Goal: Task Accomplishment & Management: Complete application form

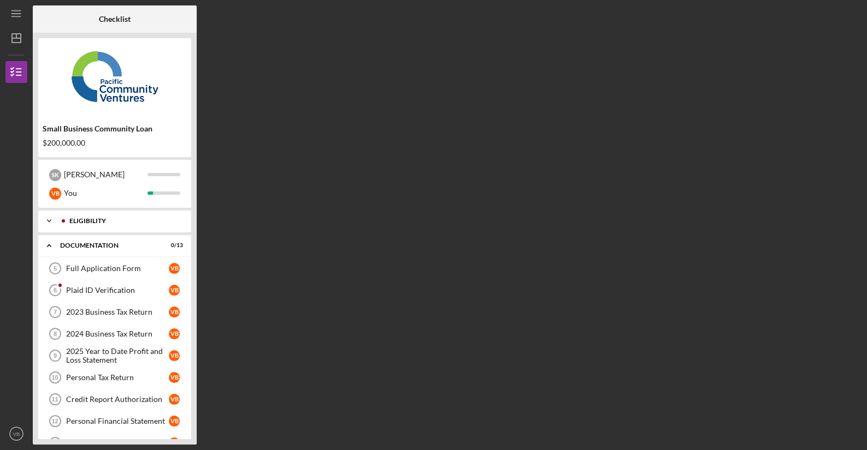
click at [103, 224] on div "Eligibility" at bounding box center [123, 221] width 108 height 7
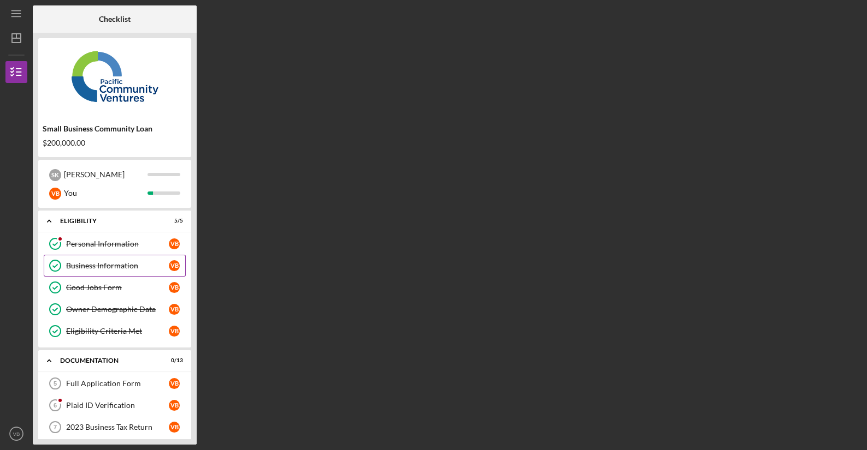
click at [87, 262] on div "Business Information" at bounding box center [117, 266] width 103 height 9
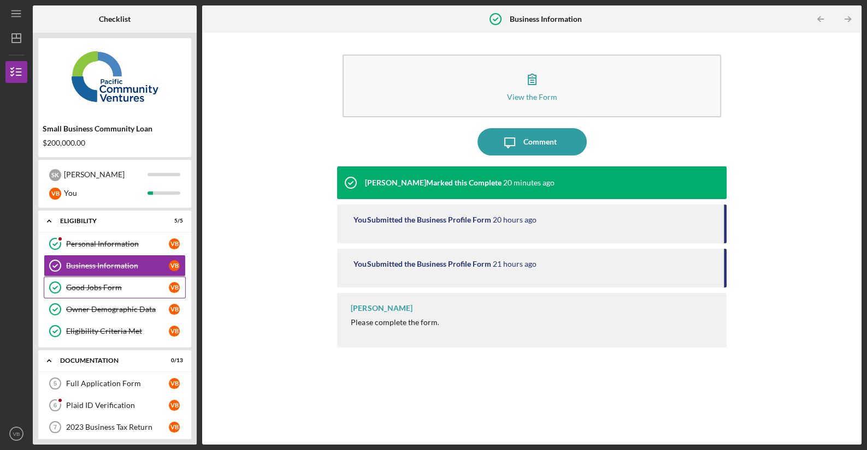
click at [84, 291] on div "Good Jobs Form" at bounding box center [117, 287] width 103 height 9
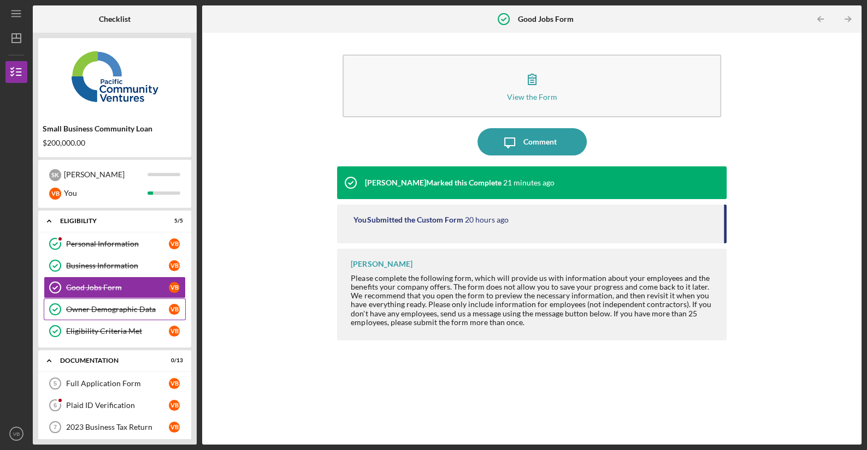
click at [88, 309] on div "Owner Demographic Data" at bounding box center [117, 309] width 103 height 9
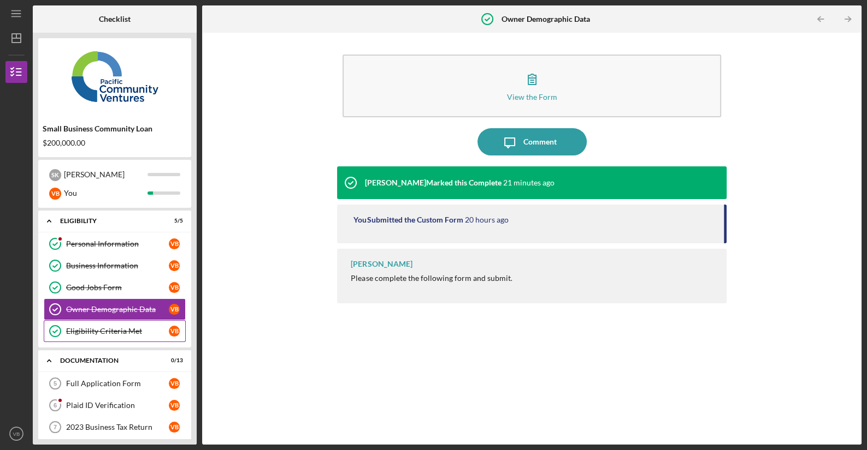
click at [83, 330] on div "Eligibility Criteria Met" at bounding box center [117, 331] width 103 height 9
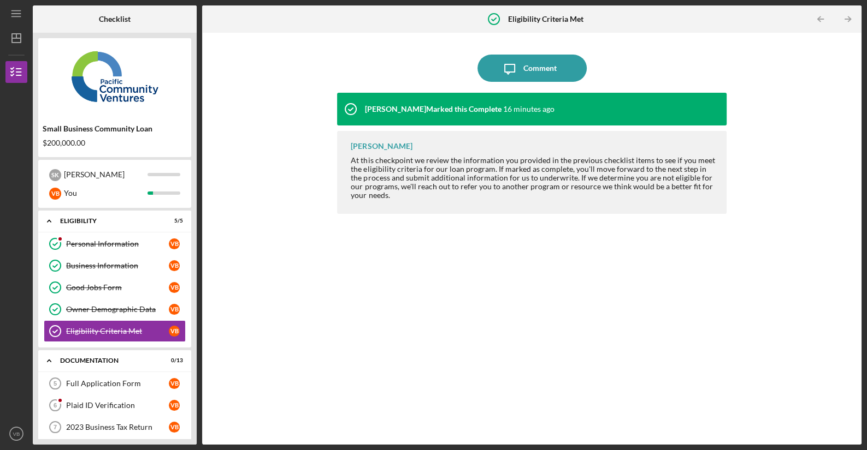
click at [501, 107] on div "Lameisha Williams Marked this Complete" at bounding box center [432, 109] width 137 height 9
click at [104, 248] on div "Personal Information" at bounding box center [117, 244] width 103 height 9
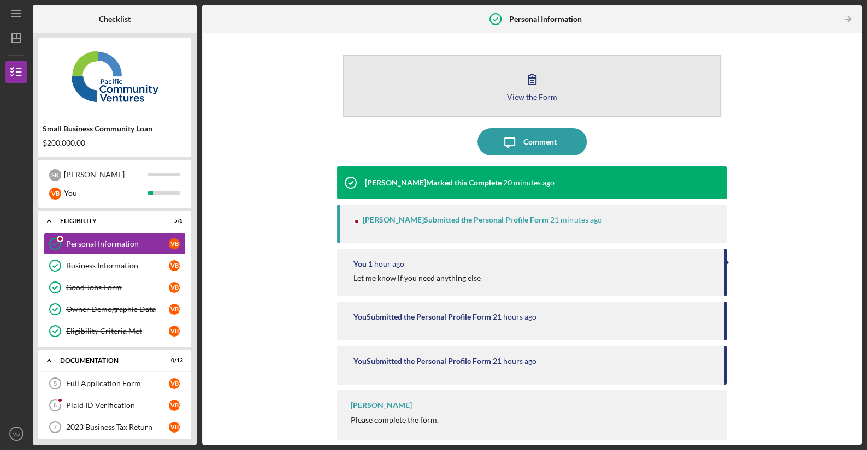
click at [532, 84] on icon "button" at bounding box center [531, 79] width 27 height 27
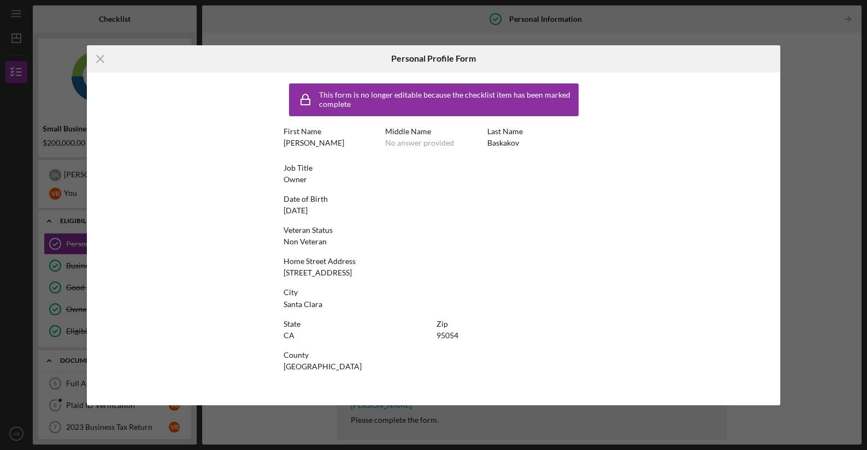
click at [803, 75] on div "Icon/Menu Close Personal Profile Form This form is no longer editable because t…" at bounding box center [433, 225] width 867 height 450
click at [785, 57] on div "Icon/Menu Close Personal Profile Form This form is no longer editable because t…" at bounding box center [433, 225] width 867 height 450
click at [99, 54] on icon "Icon/Menu Close" at bounding box center [100, 58] width 27 height 27
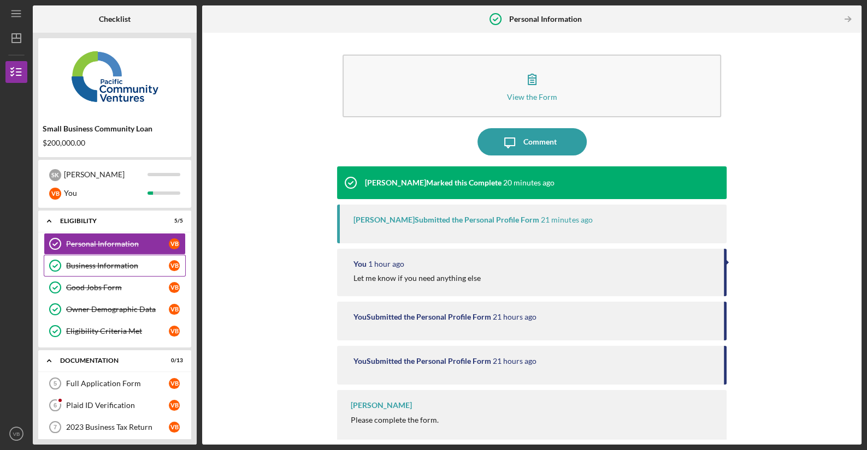
click at [88, 269] on div "Business Information" at bounding box center [117, 266] width 103 height 9
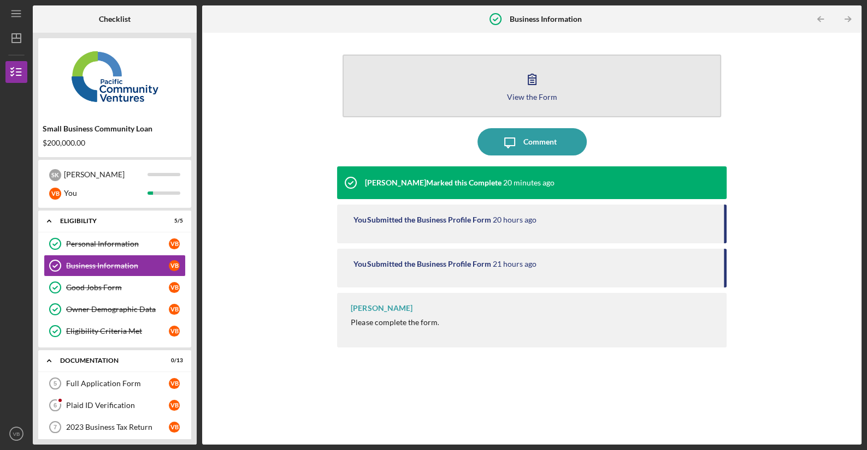
click at [444, 93] on button "View the Form Form" at bounding box center [531, 86] width 378 height 63
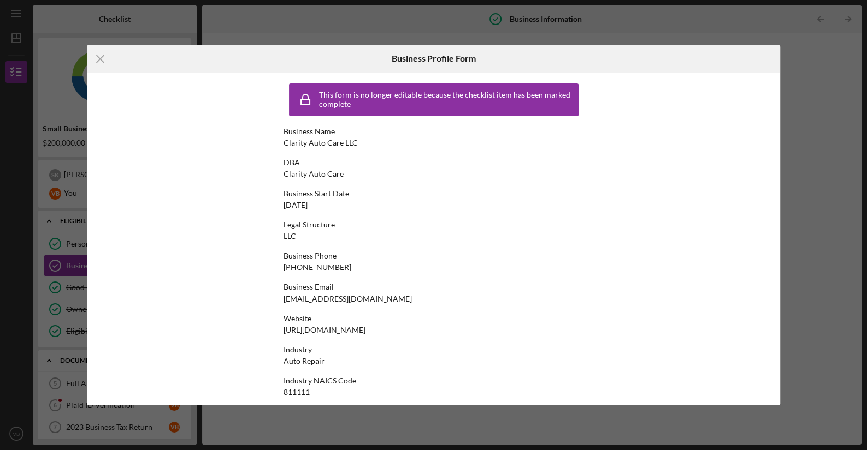
click at [805, 88] on div "Icon/Menu Close Business Profile Form This form is no longer editable because t…" at bounding box center [433, 225] width 867 height 450
click at [103, 54] on icon "Icon/Menu Close" at bounding box center [100, 58] width 27 height 27
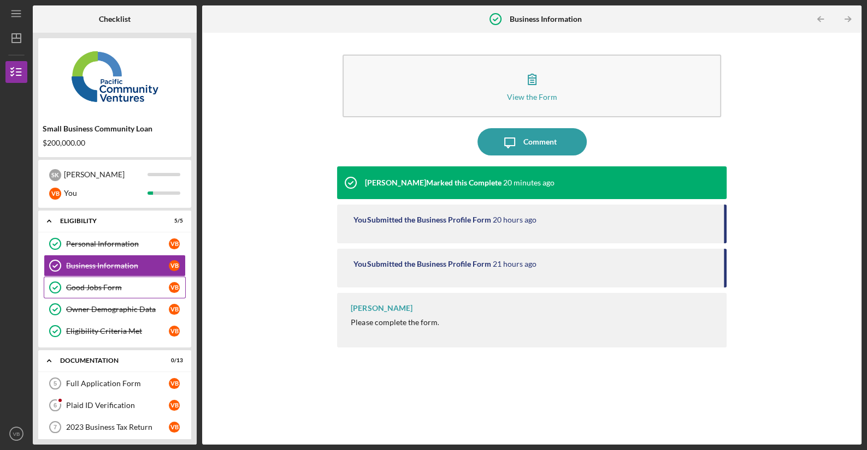
click at [91, 288] on div "Good Jobs Form" at bounding box center [117, 287] width 103 height 9
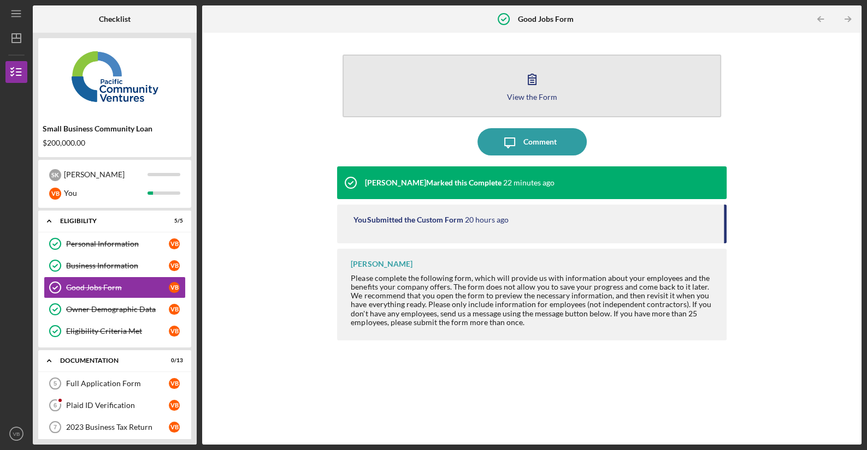
click at [477, 77] on button "View the Form Form" at bounding box center [531, 86] width 378 height 63
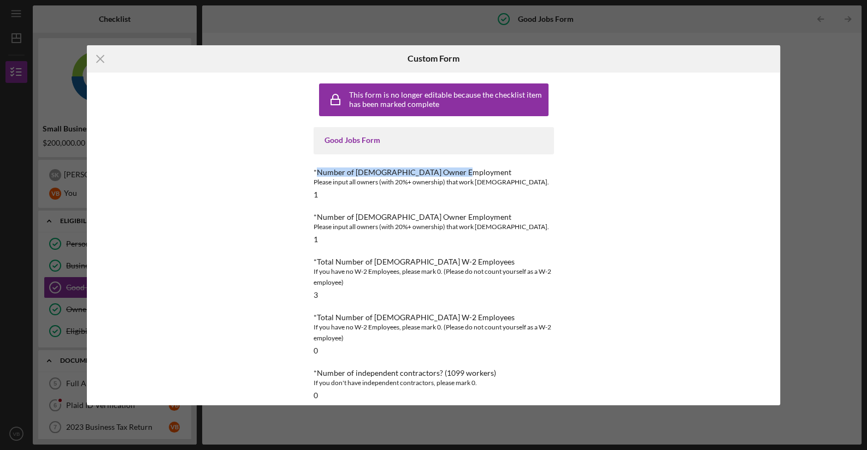
drag, startPoint x: 313, startPoint y: 171, endPoint x: 493, endPoint y: 174, distance: 179.7
click at [493, 174] on div "*Number of Full-Time Owner Employment" at bounding box center [433, 172] width 240 height 9
click at [455, 177] on div "Please input all owners (with 20%+ ownership) that work full time." at bounding box center [433, 182] width 240 height 11
drag, startPoint x: 315, startPoint y: 219, endPoint x: 499, endPoint y: 219, distance: 184.6
click at [499, 219] on div "*Number of Part-Time Owner Employment" at bounding box center [433, 217] width 240 height 9
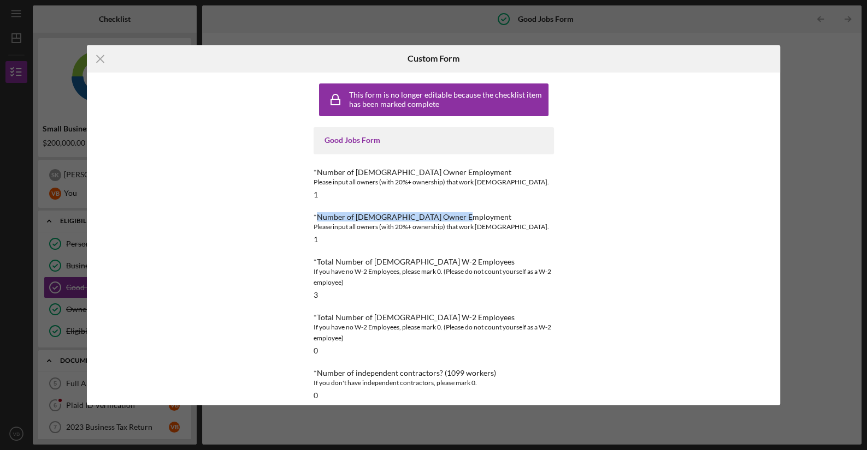
click at [499, 219] on div "*Number of Part-Time Owner Employment" at bounding box center [433, 217] width 240 height 9
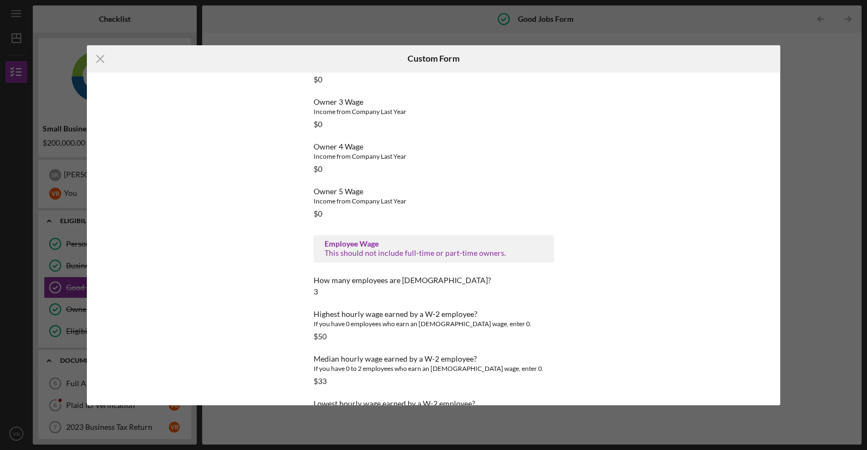
scroll to position [1158, 0]
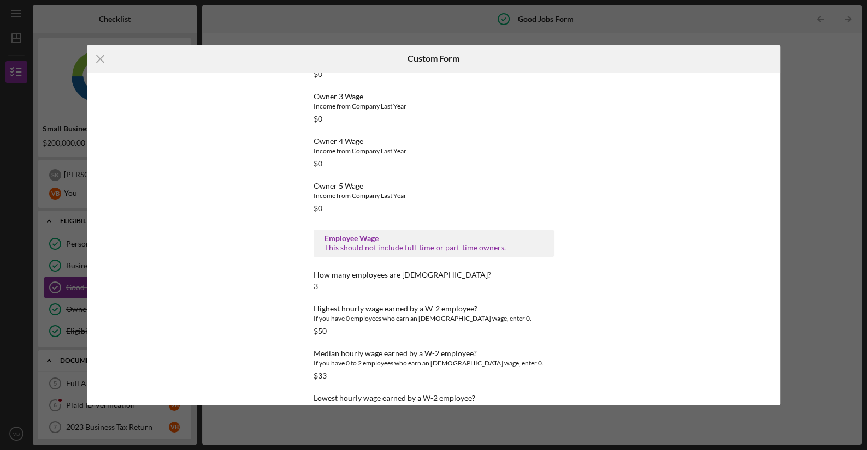
click at [331, 435] on div "Icon/Menu Close Custom Form This form is no longer editable because the checkli…" at bounding box center [433, 225] width 867 height 450
click at [827, 97] on div "Icon/Menu Close Custom Form This form is no longer editable because the checkli…" at bounding box center [433, 225] width 867 height 450
click at [97, 56] on line at bounding box center [100, 58] width 7 height 7
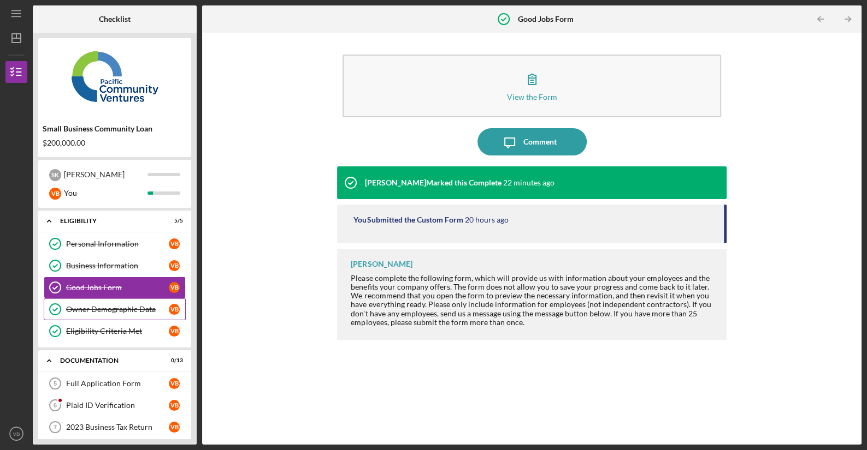
click at [103, 311] on div "Owner Demographic Data" at bounding box center [117, 309] width 103 height 9
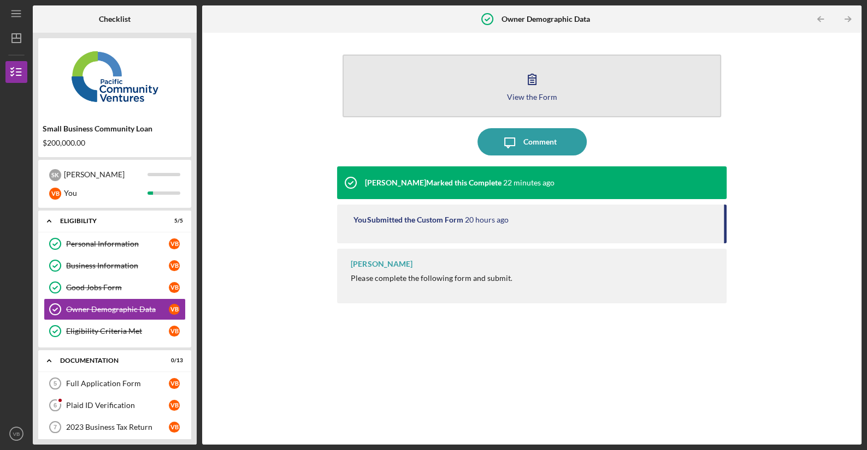
click at [529, 80] on icon "button" at bounding box center [531, 79] width 27 height 27
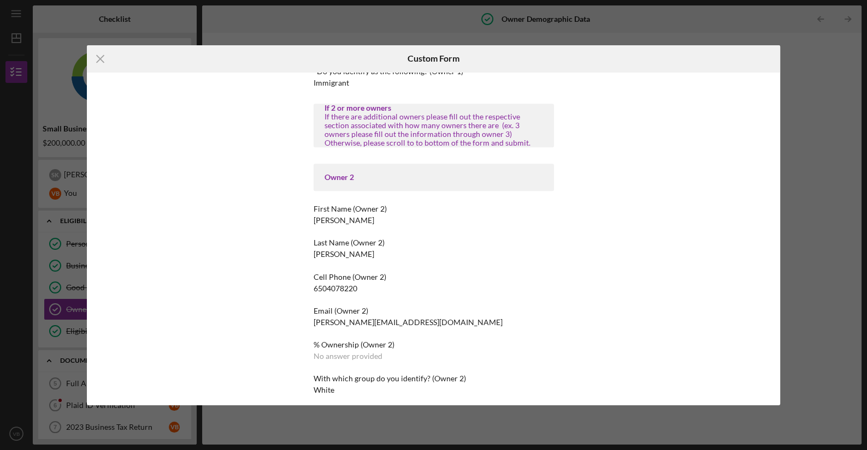
scroll to position [744, 0]
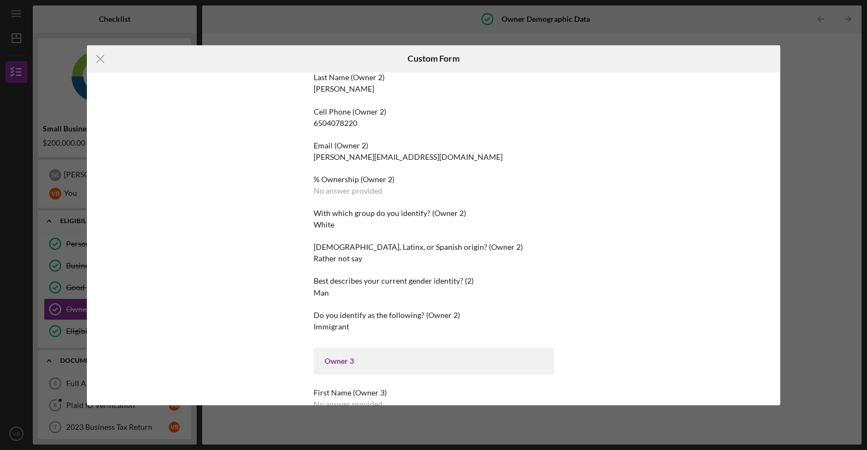
click at [354, 175] on div "% Ownership (Owner 2) No answer provided" at bounding box center [433, 185] width 240 height 20
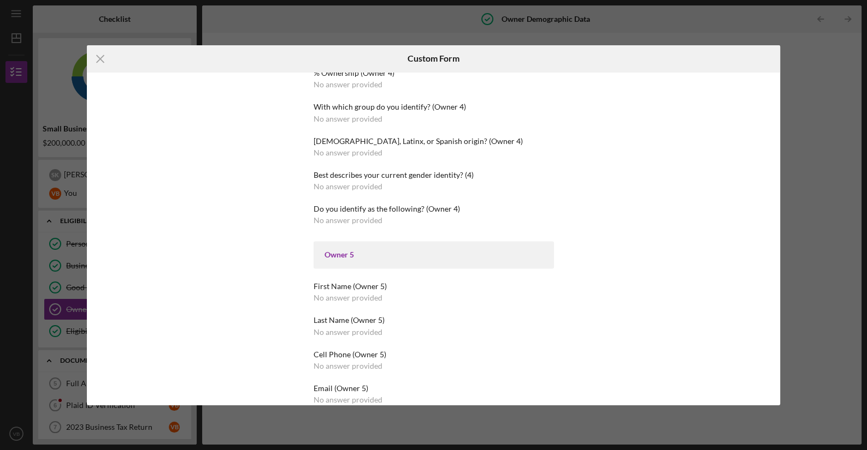
scroll to position [1725, 0]
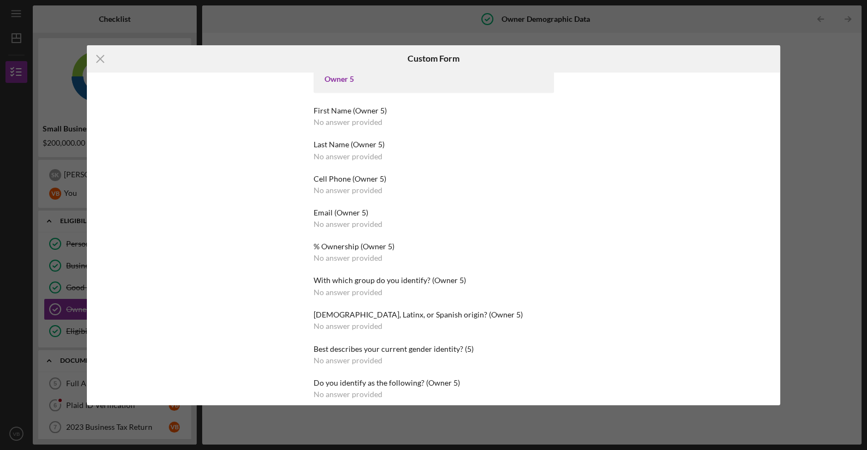
click at [361, 423] on div "Icon/Menu Close Custom Form This form is no longer editable because the checkli…" at bounding box center [433, 225] width 867 height 450
click at [105, 61] on icon "Icon/Menu Close" at bounding box center [100, 58] width 27 height 27
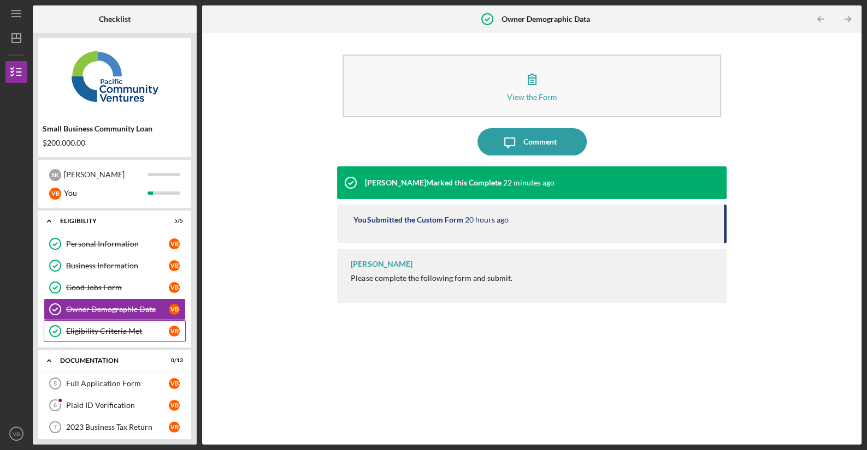
click at [102, 331] on div "Eligibility Criteria Met" at bounding box center [117, 331] width 103 height 9
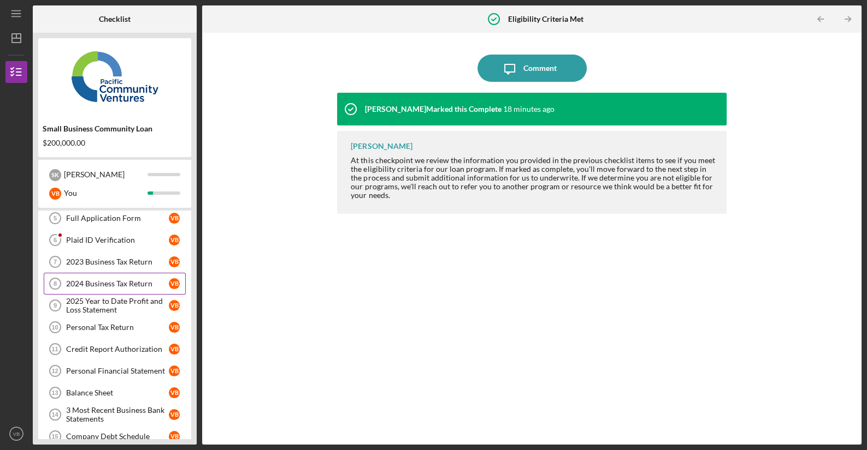
scroll to position [82, 0]
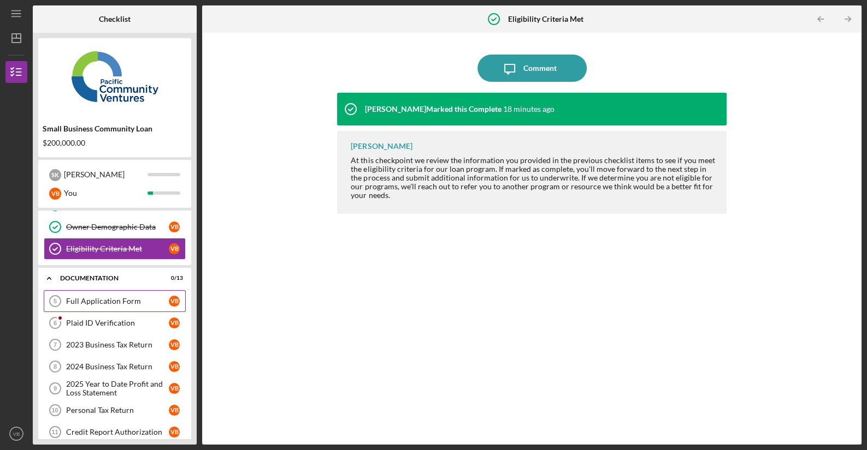
click at [105, 306] on link "Full Application Form 5 Full Application Form V B" at bounding box center [115, 301] width 142 height 22
